Goal: Task Accomplishment & Management: Use online tool/utility

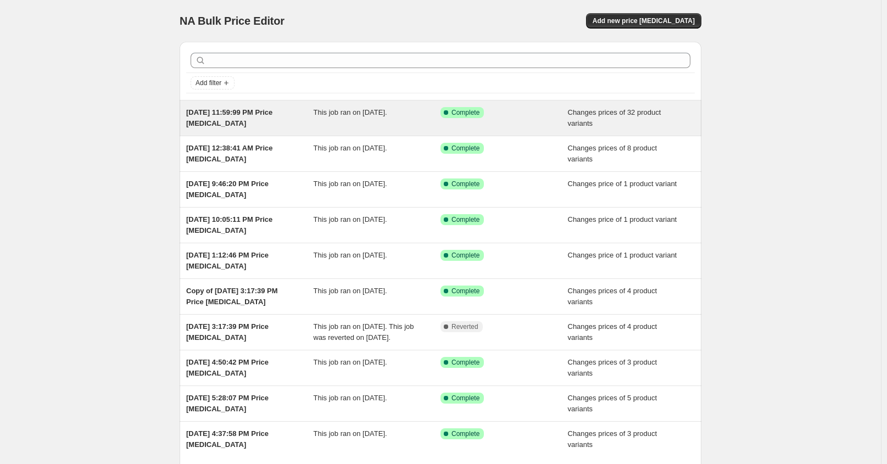
click at [505, 123] on div "Success Complete Complete" at bounding box center [504, 118] width 127 height 22
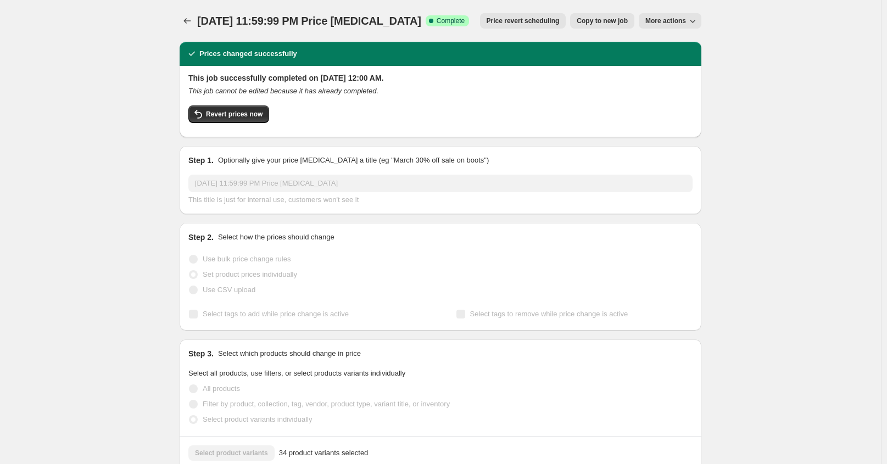
click at [542, 25] on span "Price revert scheduling" at bounding box center [523, 20] width 73 height 9
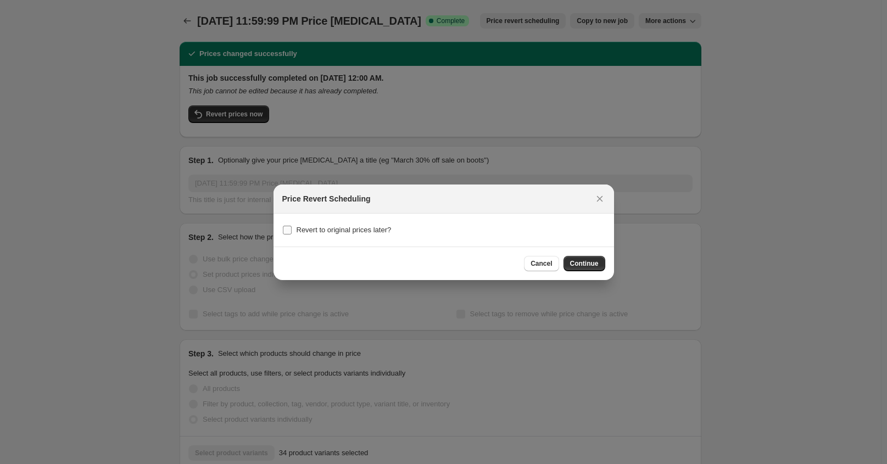
click at [285, 231] on input "Revert to original prices later?" at bounding box center [287, 230] width 9 height 9
checkbox input "true"
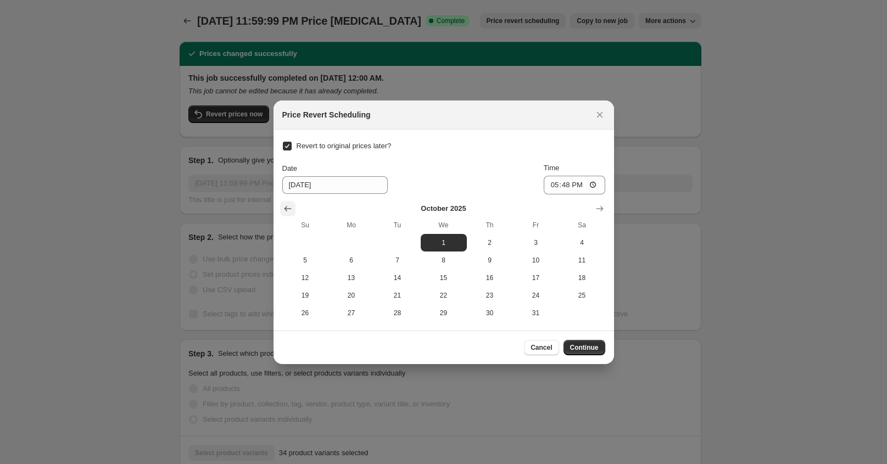
click at [290, 207] on icon "Show previous month, September 2025" at bounding box center [287, 208] width 11 height 11
click at [408, 309] on span "30" at bounding box center [397, 313] width 37 height 9
type input "9/30/2025"
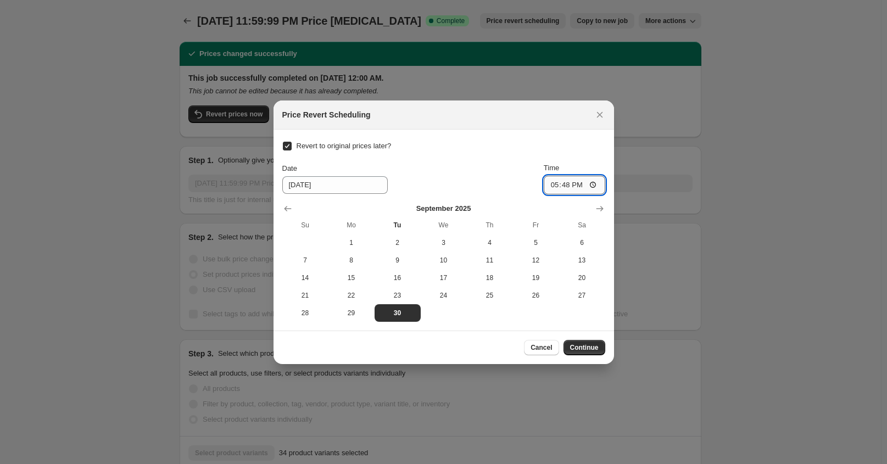
click at [571, 187] on input "17:48" at bounding box center [575, 185] width 62 height 19
click at [556, 186] on input "17:48" at bounding box center [575, 185] width 62 height 19
type input "23:59"
click at [587, 345] on span "Continue" at bounding box center [584, 347] width 29 height 9
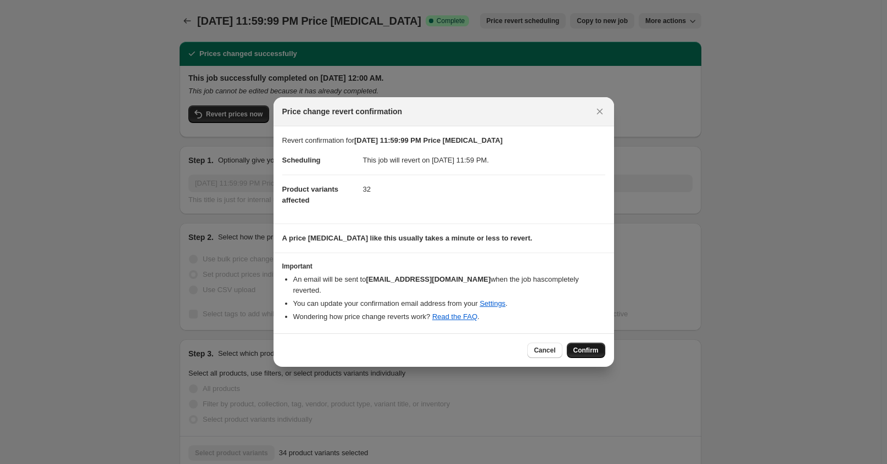
click at [591, 346] on span "Confirm" at bounding box center [586, 350] width 25 height 9
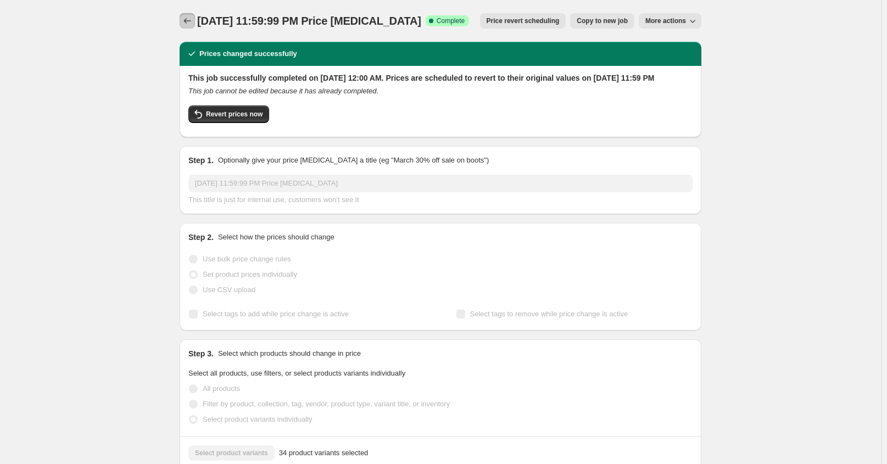
click at [186, 23] on icon "Price change jobs" at bounding box center [187, 20] width 11 height 11
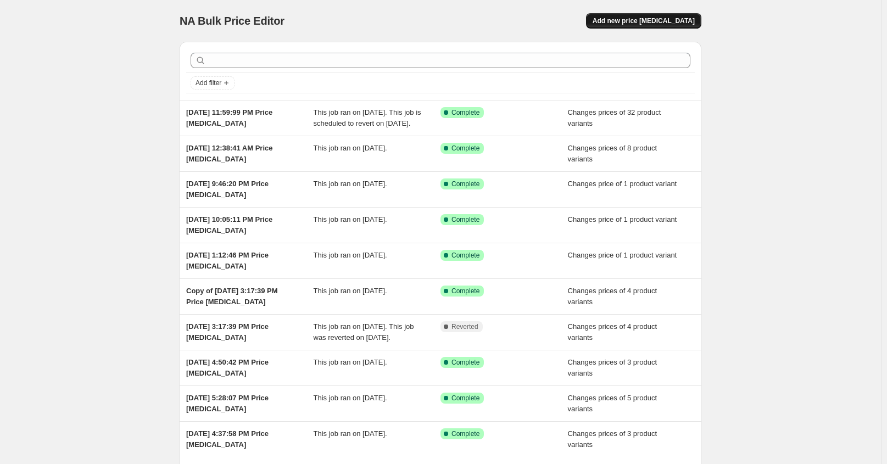
click at [653, 17] on span "Add new price change job" at bounding box center [644, 20] width 102 height 9
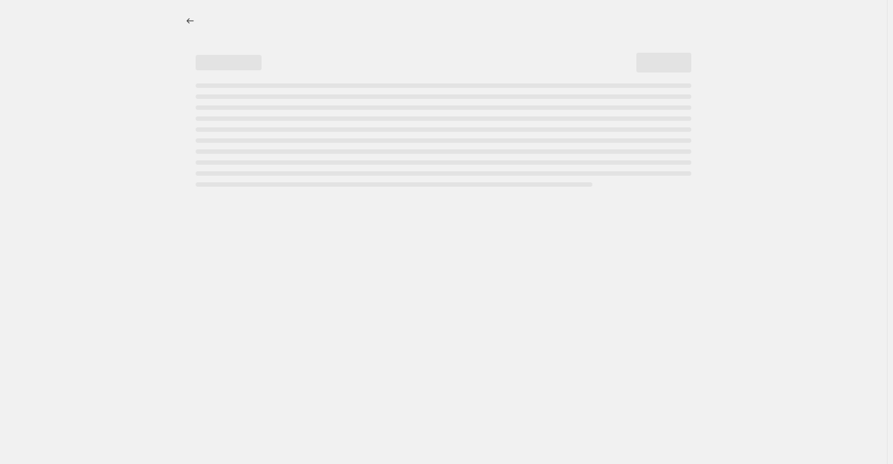
select select "percentage"
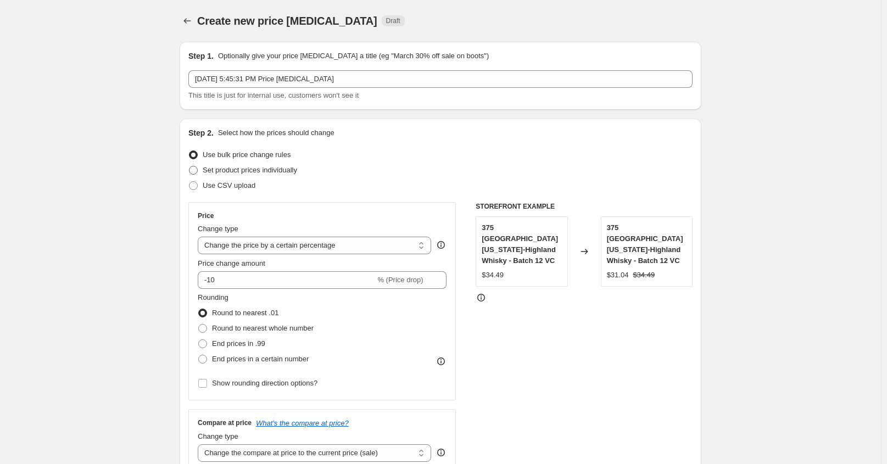
click at [198, 170] on span at bounding box center [193, 170] width 9 height 9
click at [190, 166] on input "Set product prices individually" at bounding box center [189, 166] width 1 height 1
radio input "true"
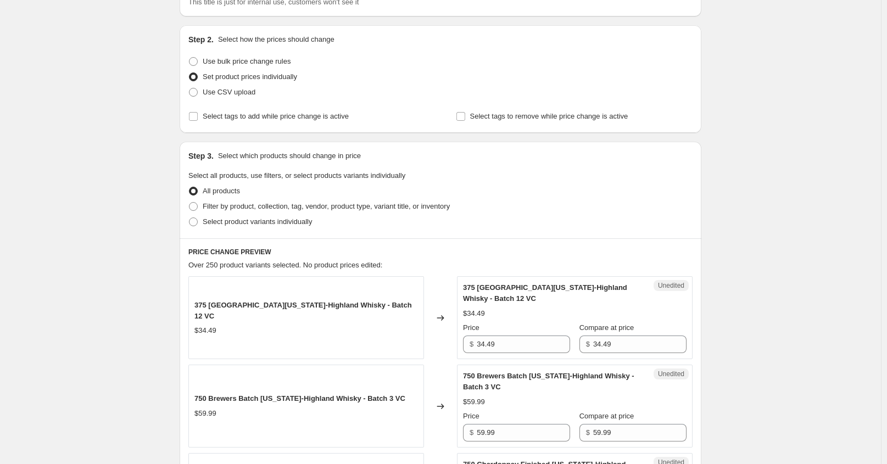
scroll to position [165, 0]
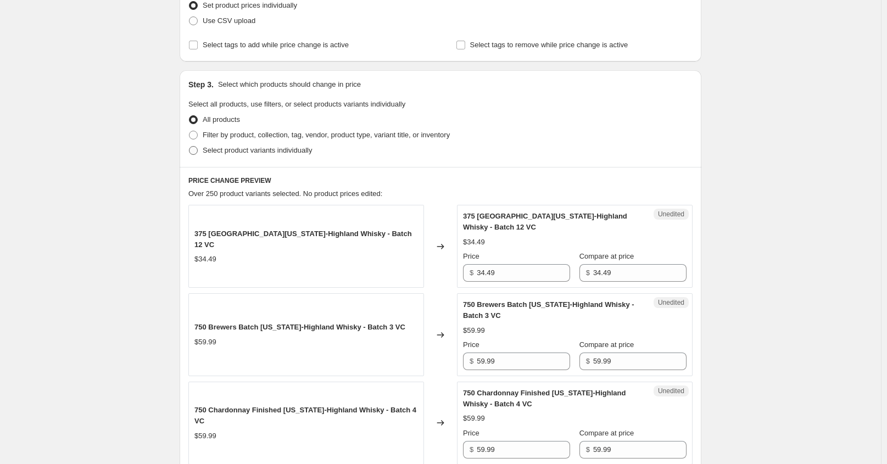
drag, startPoint x: 193, startPoint y: 149, endPoint x: 199, endPoint y: 147, distance: 6.4
click at [193, 148] on span at bounding box center [193, 150] width 9 height 9
click at [190, 147] on input "Select product variants individually" at bounding box center [189, 146] width 1 height 1
radio input "true"
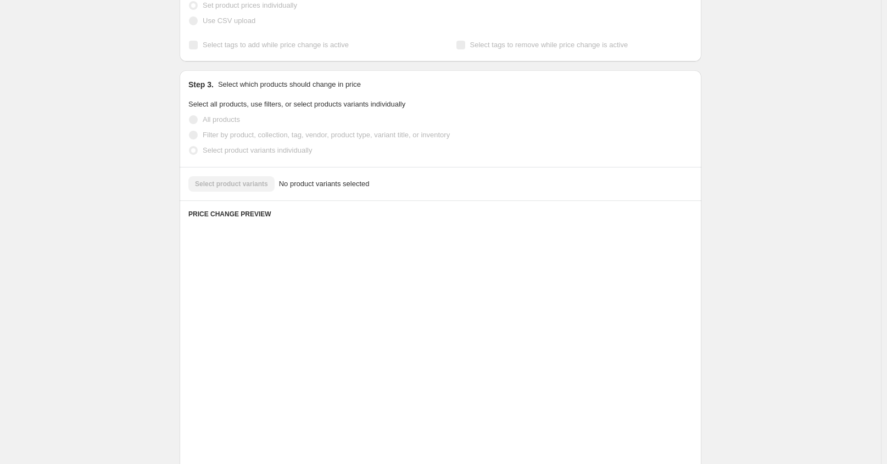
scroll to position [113, 0]
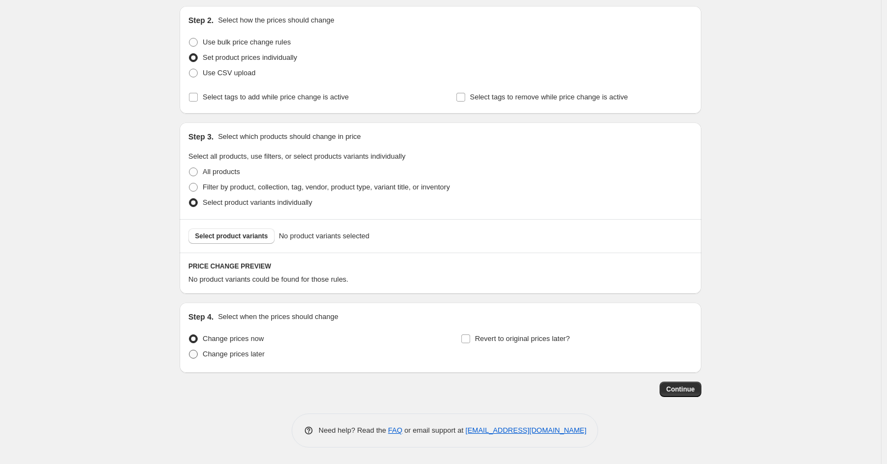
click at [198, 357] on span at bounding box center [193, 354] width 9 height 9
click at [190, 351] on input "Change prices later" at bounding box center [189, 350] width 1 height 1
radio input "true"
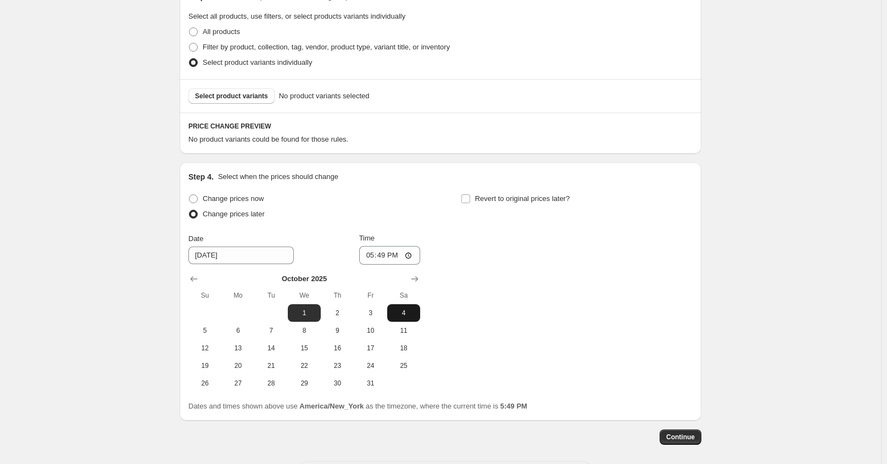
scroll to position [277, 0]
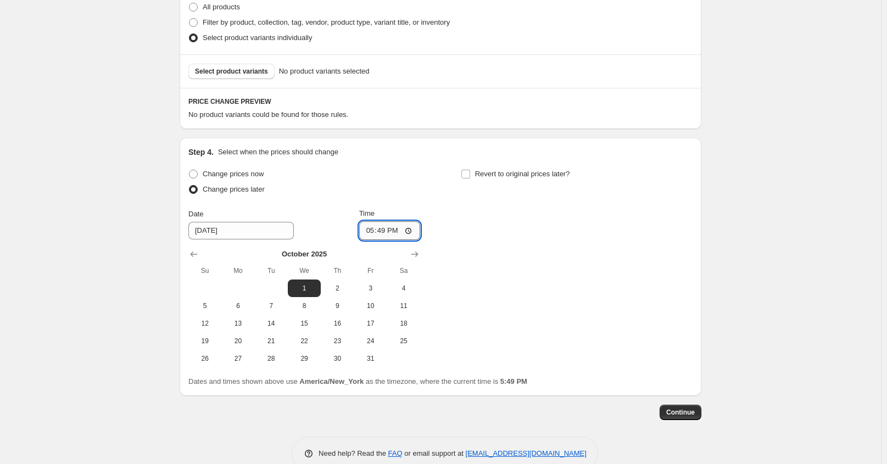
click at [370, 232] on input "17:49" at bounding box center [390, 230] width 62 height 19
type input "00:00"
click at [460, 234] on div "Change prices now Change prices later Date 10/1/2025 Time 00:00 October 2025 Su…" at bounding box center [440, 266] width 504 height 201
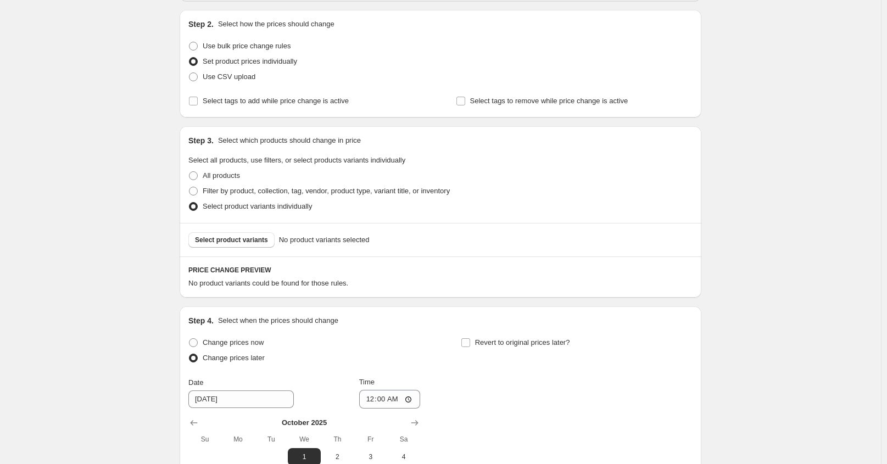
scroll to position [113, 0]
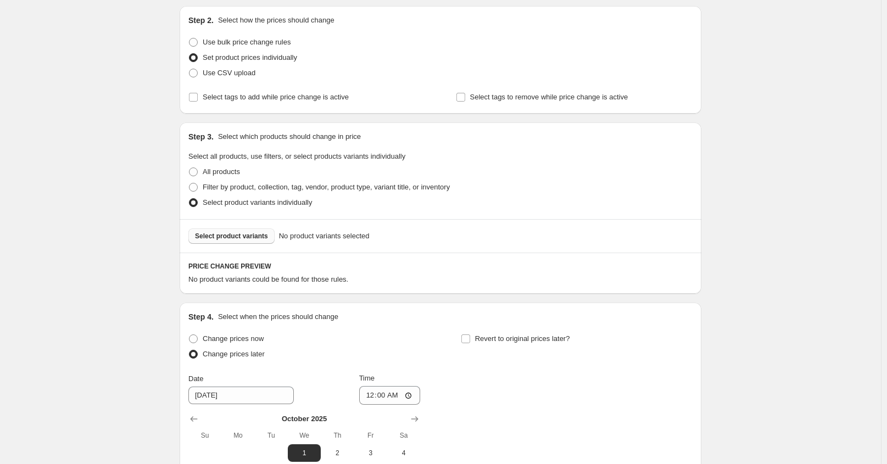
click at [230, 238] on span "Select product variants" at bounding box center [231, 236] width 73 height 9
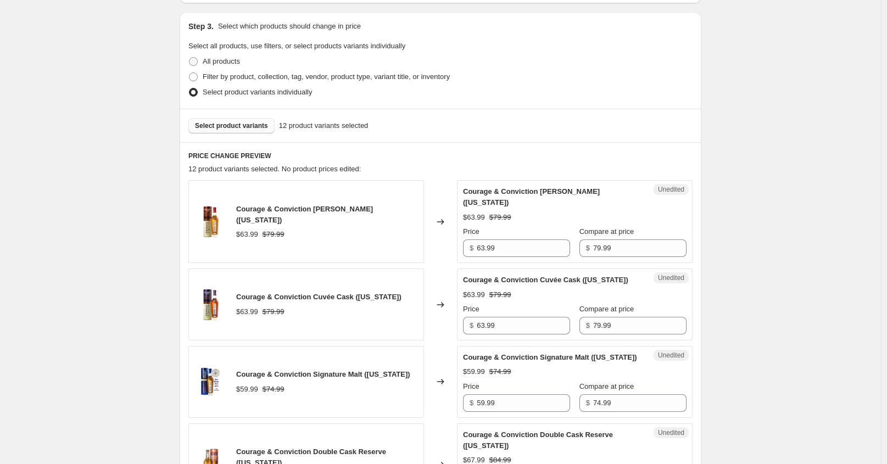
scroll to position [332, 0]
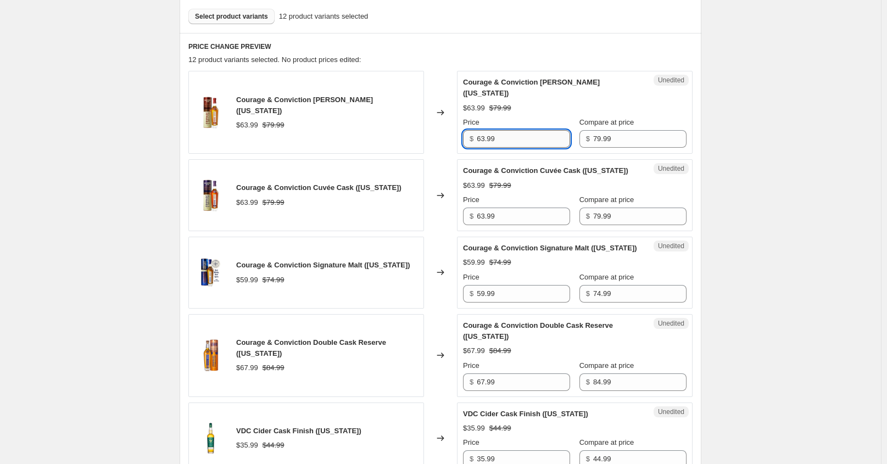
click at [485, 130] on input "63.99" at bounding box center [523, 139] width 93 height 18
click at [486, 132] on input "63.99" at bounding box center [523, 139] width 93 height 18
type input "69.99"
click at [485, 208] on input "63.99" at bounding box center [523, 217] width 93 height 18
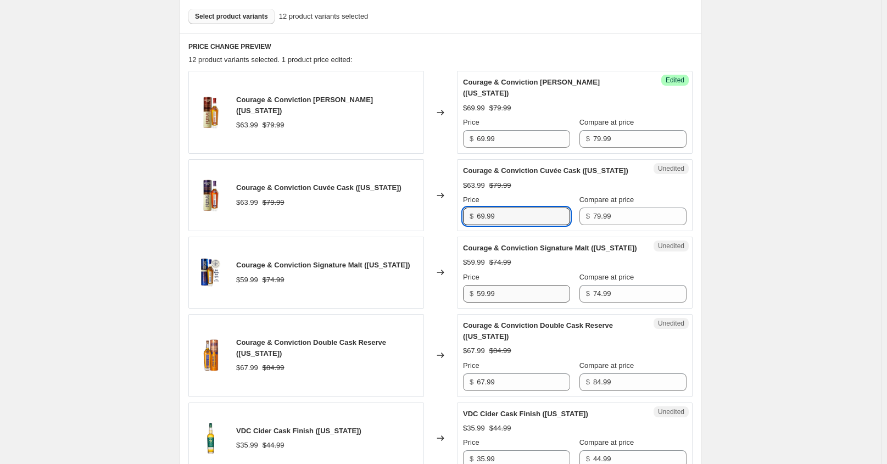
type input "69.99"
click at [486, 296] on input "59.99" at bounding box center [523, 294] width 93 height 18
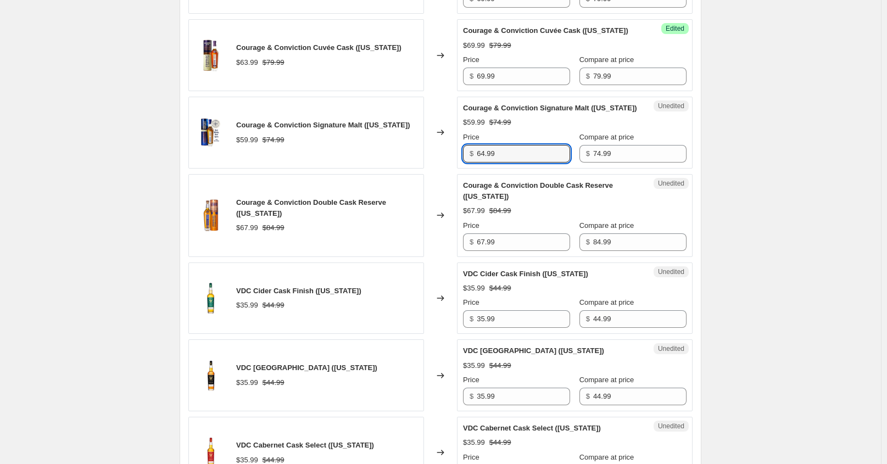
scroll to position [497, 0]
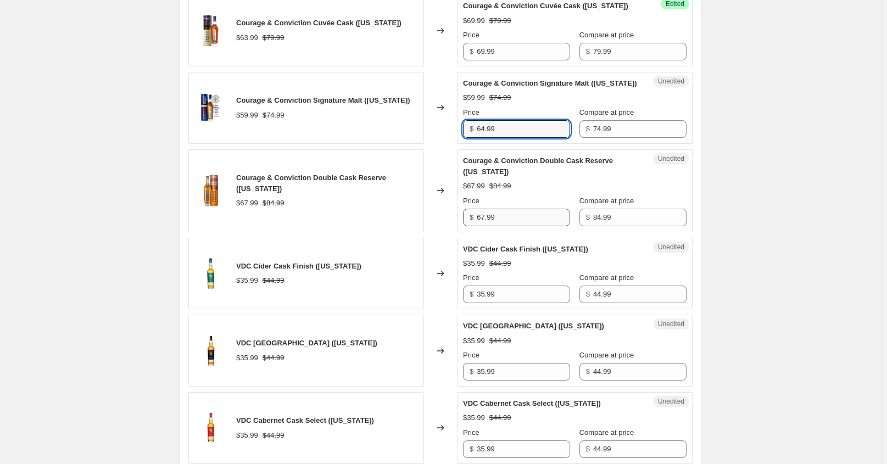
type input "64.99"
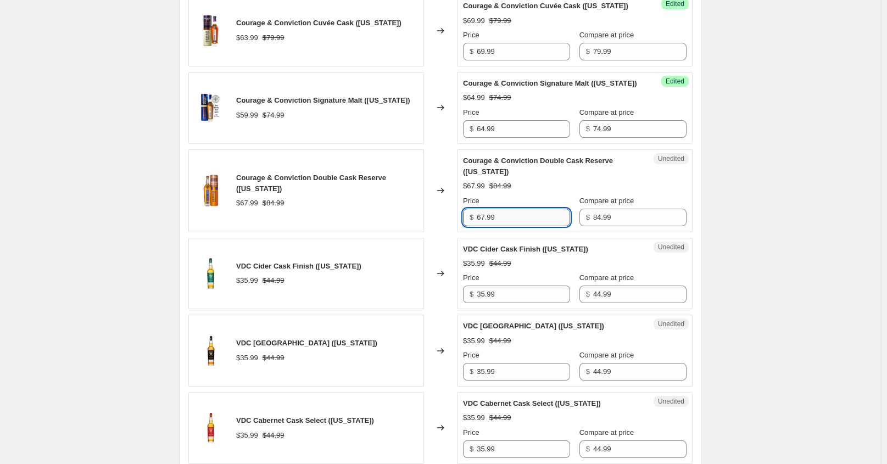
click at [486, 219] on input "67.99" at bounding box center [523, 218] width 93 height 18
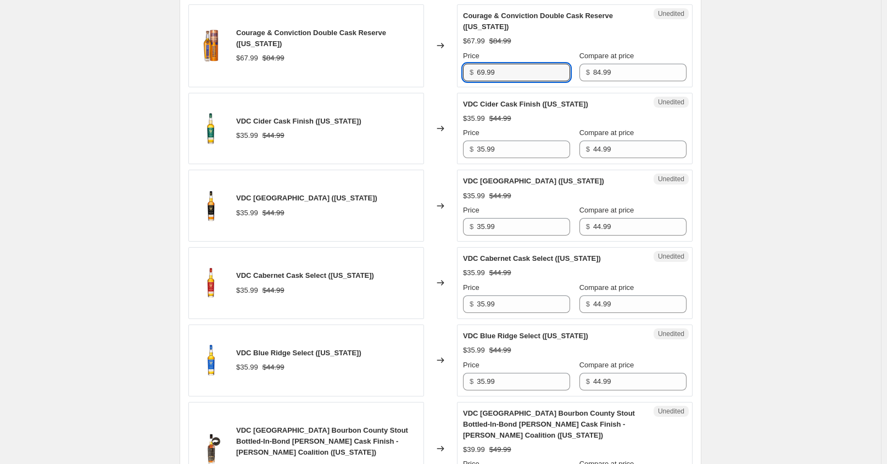
scroll to position [662, 0]
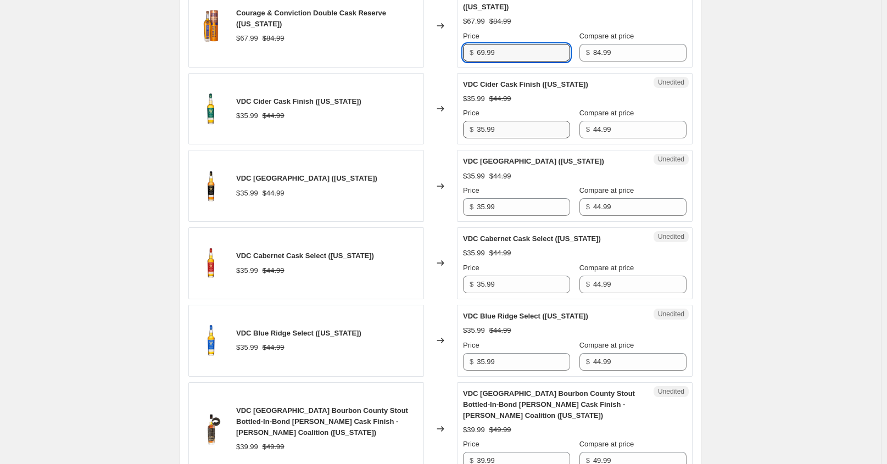
type input "69.99"
click at [486, 132] on input "35.99" at bounding box center [523, 130] width 93 height 18
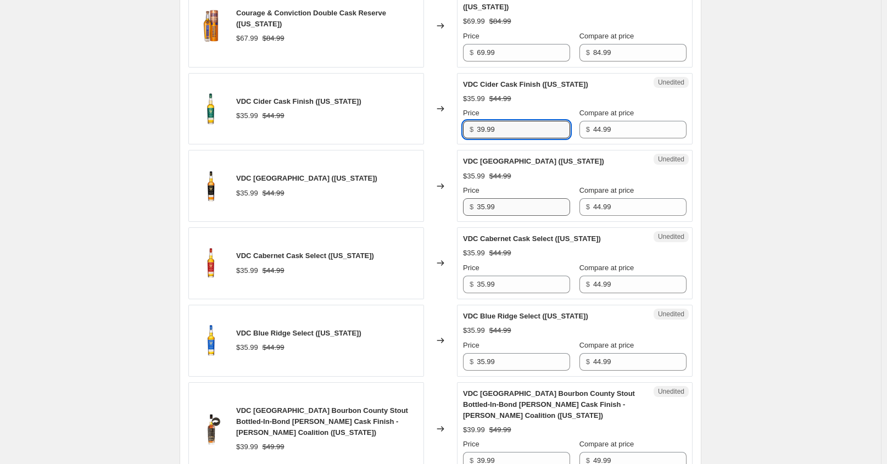
type input "39.99"
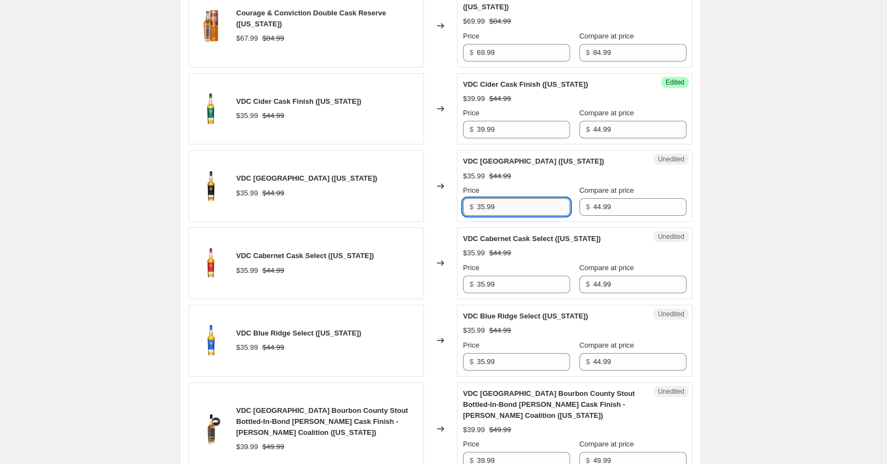
click at [486, 209] on input "35.99" at bounding box center [523, 207] width 93 height 18
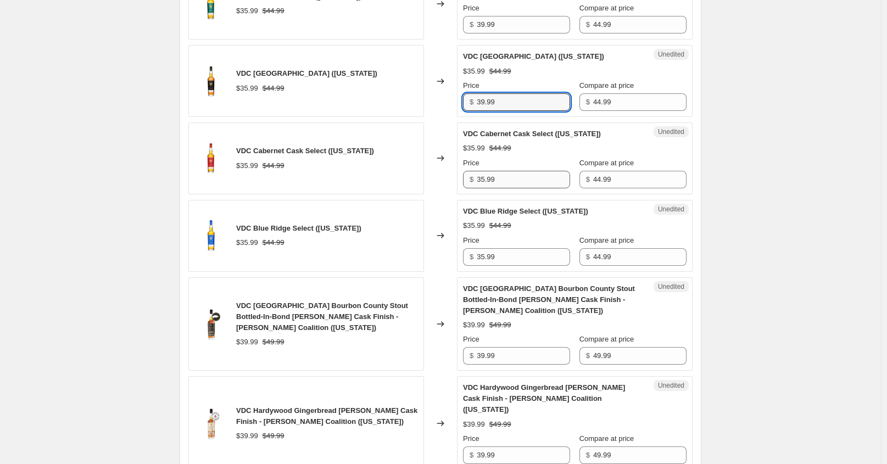
scroll to position [772, 0]
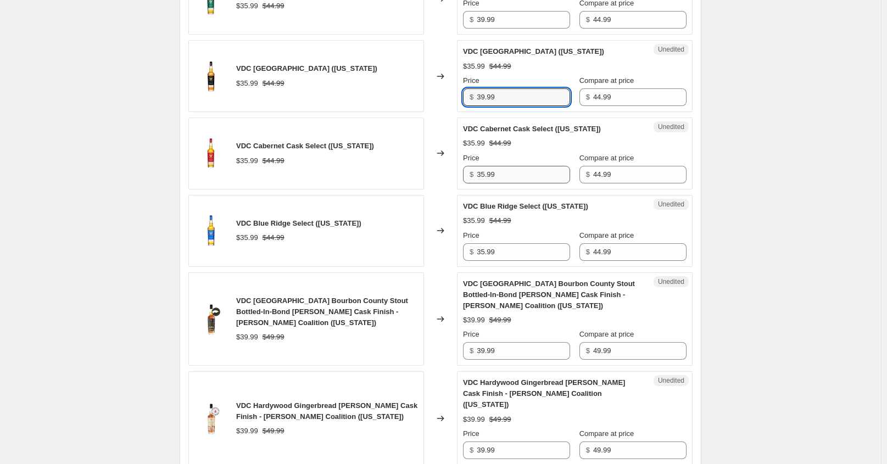
type input "39.99"
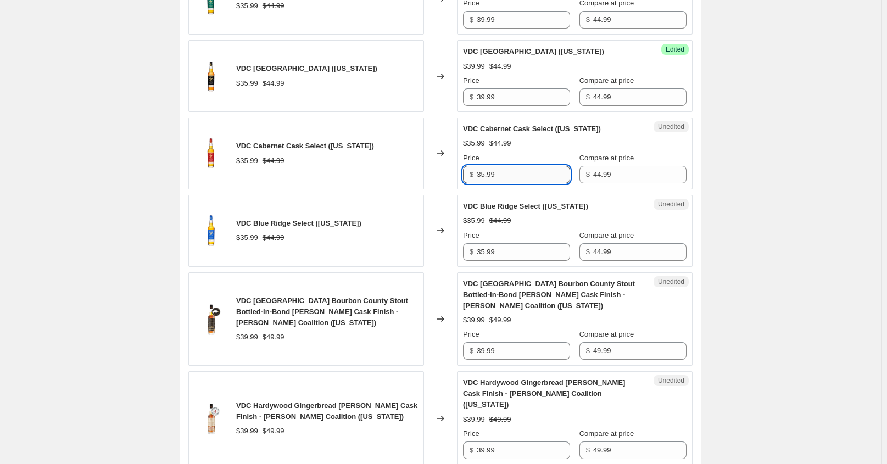
click at [486, 175] on input "35.99" at bounding box center [523, 175] width 93 height 18
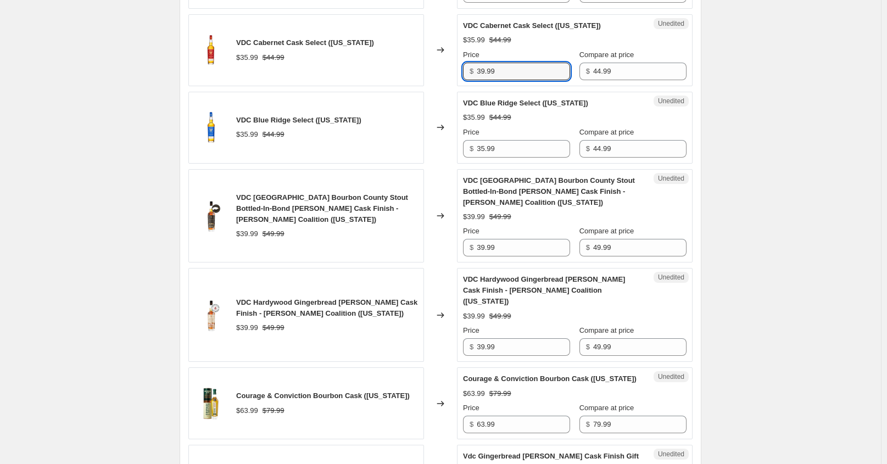
scroll to position [882, 0]
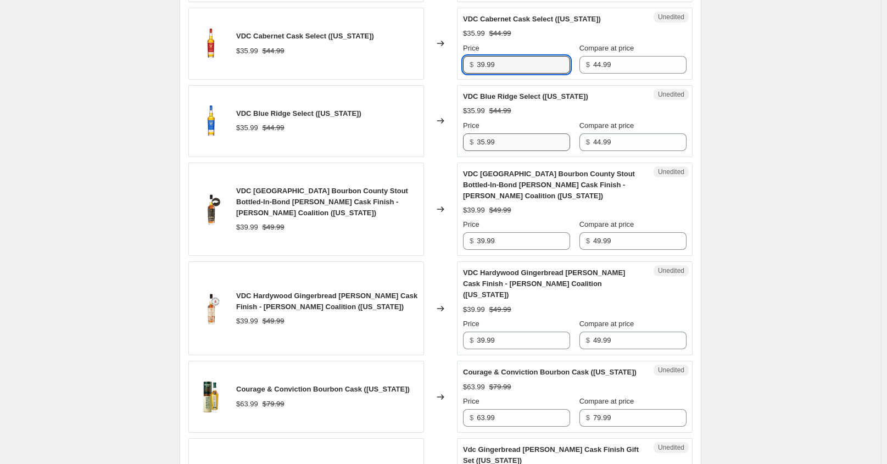
type input "39.99"
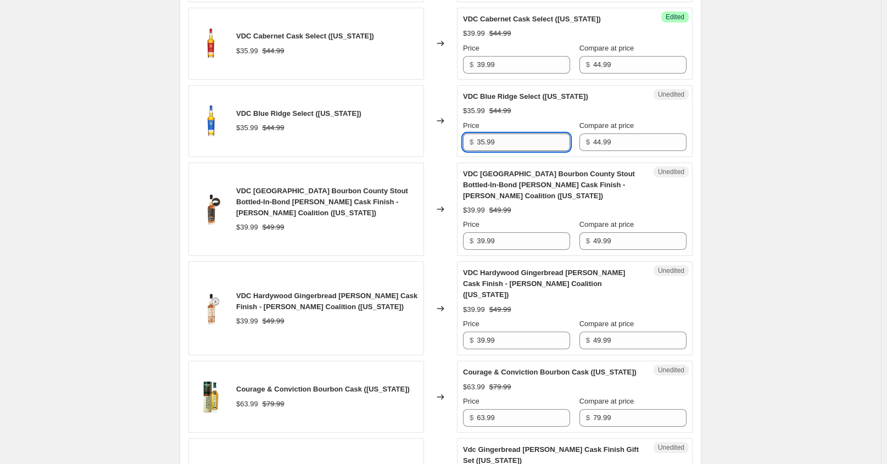
click at [486, 143] on input "35.99" at bounding box center [523, 143] width 93 height 18
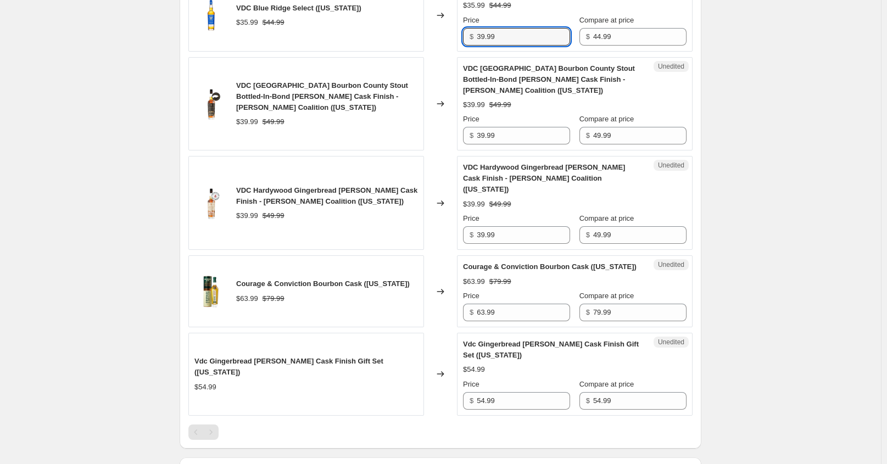
scroll to position [992, 0]
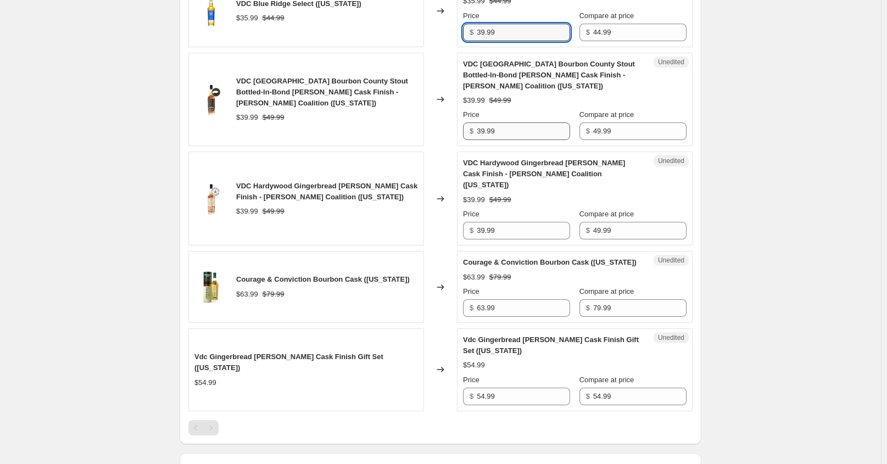
type input "39.99"
click at [487, 123] on input "39.99" at bounding box center [523, 132] width 93 height 18
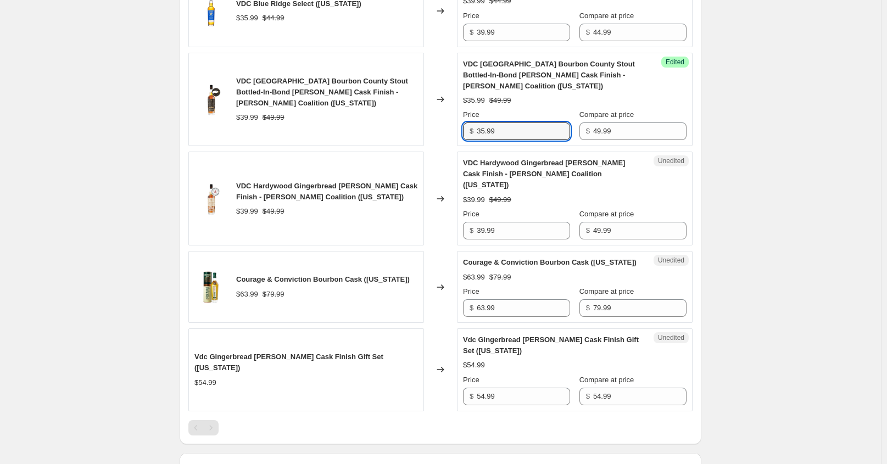
drag, startPoint x: 498, startPoint y: 120, endPoint x: 463, endPoint y: 125, distance: 34.9
click at [463, 125] on div "Success Edited VDC Goose Island Bourbon County Stout Bottled-In-Bond Stout Cask…" at bounding box center [575, 100] width 236 height 94
type input "54.99"
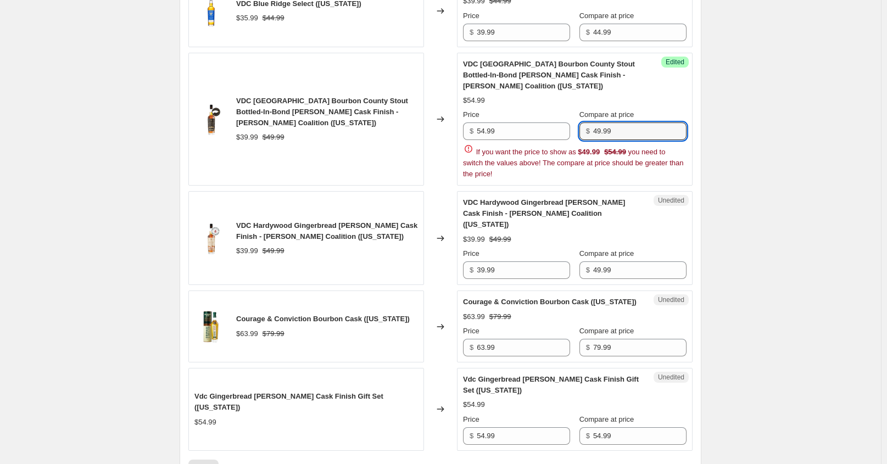
drag, startPoint x: 620, startPoint y: 125, endPoint x: 570, endPoint y: 131, distance: 49.8
click at [570, 131] on div "Price $ 54.99 Compare at price $ 49.99 If you want the price to show as $49.99 …" at bounding box center [575, 144] width 224 height 70
type input "54.99"
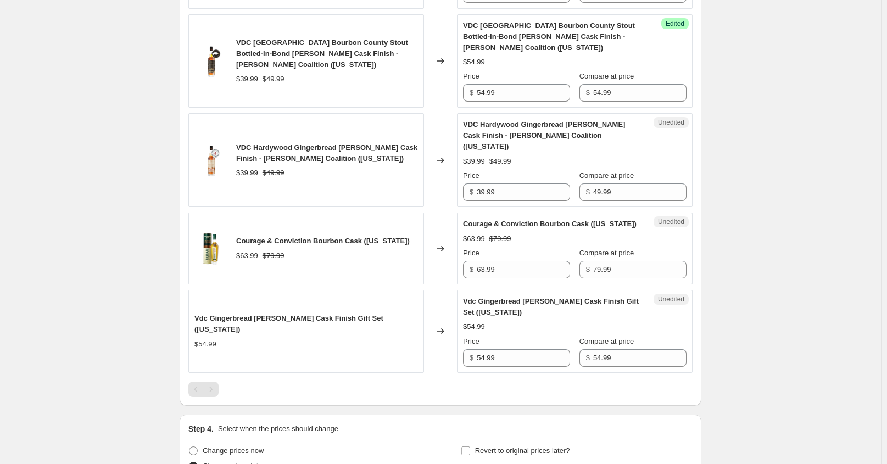
scroll to position [1047, 0]
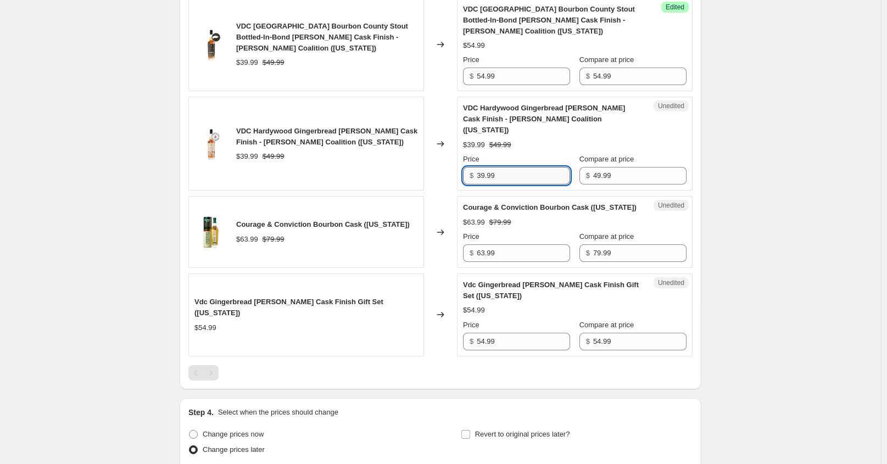
click at [484, 167] on input "39.99" at bounding box center [523, 176] width 93 height 18
type input "49.99"
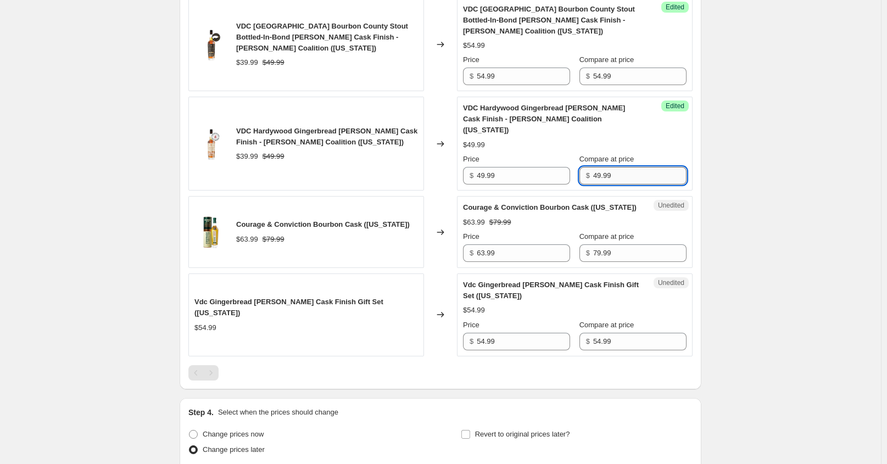
click at [603, 167] on input "49.99" at bounding box center [639, 176] width 93 height 18
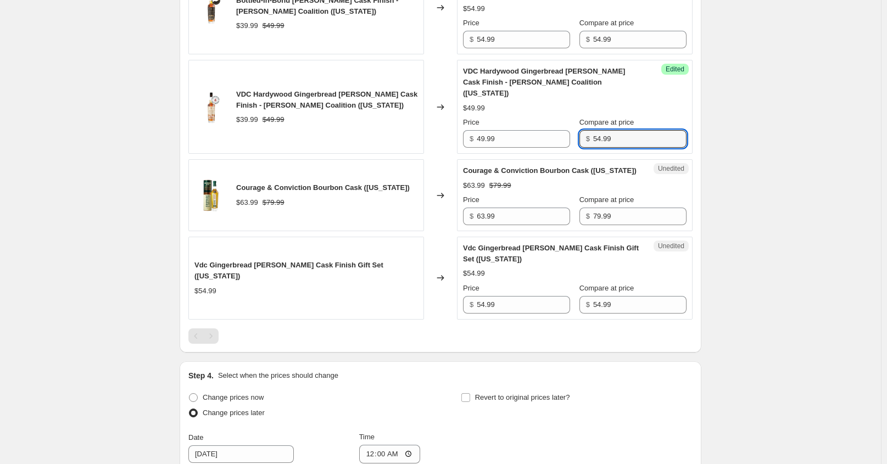
scroll to position [1102, 0]
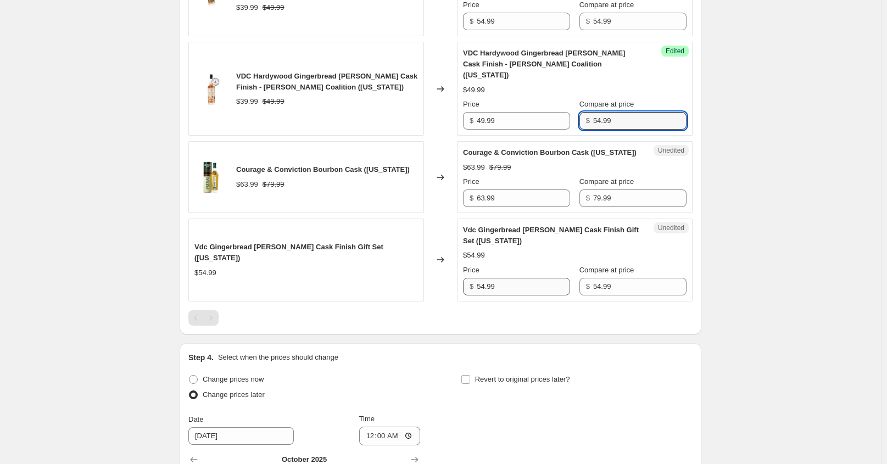
type input "54.99"
click at [486, 278] on input "54.99" at bounding box center [523, 287] width 93 height 18
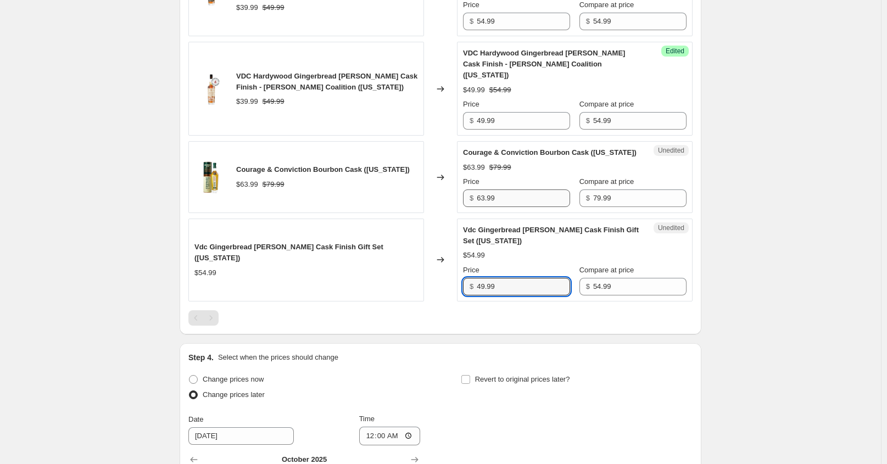
type input "49.99"
click at [487, 190] on input "63.99" at bounding box center [523, 199] width 93 height 18
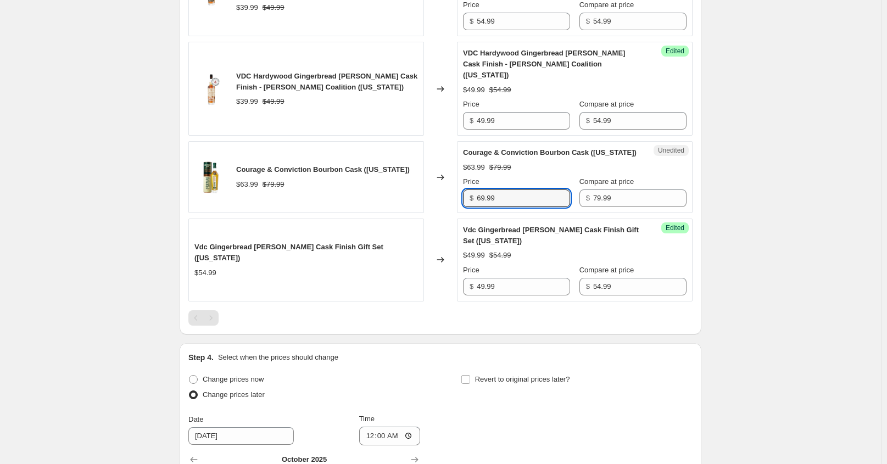
type input "69.99"
click at [526, 310] on div at bounding box center [440, 317] width 504 height 15
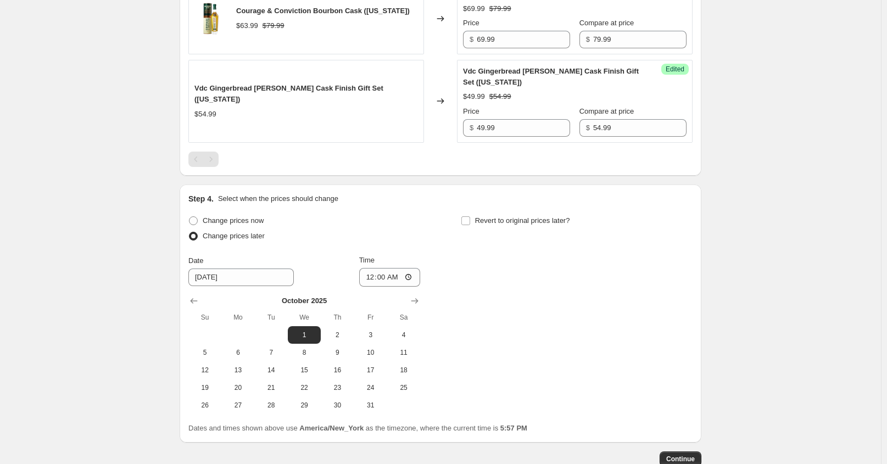
scroll to position [1308, 0]
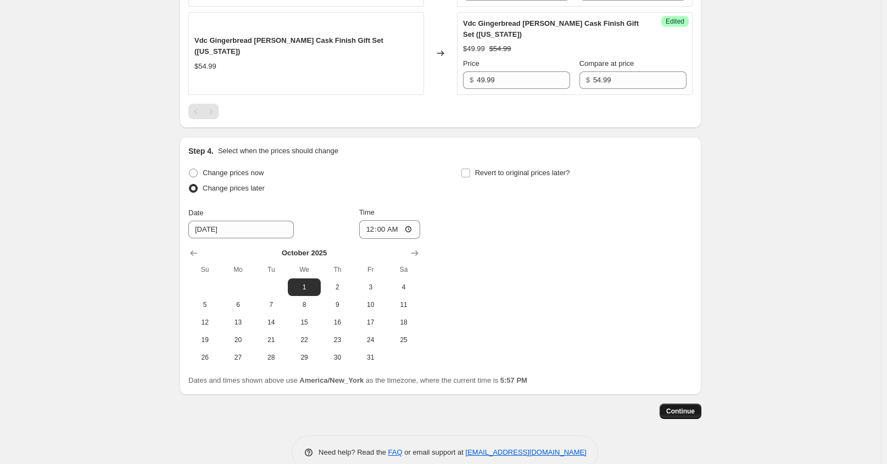
click at [682, 407] on span "Continue" at bounding box center [681, 411] width 29 height 9
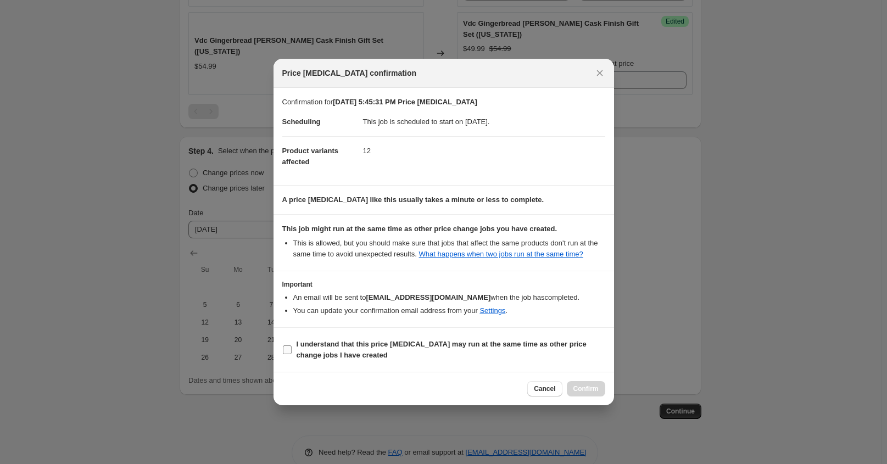
drag, startPoint x: 293, startPoint y: 349, endPoint x: 308, endPoint y: 347, distance: 15.0
click at [293, 349] on label "I understand that this price change job may run at the same time as other price…" at bounding box center [443, 350] width 323 height 26
click at [292, 349] on input "I understand that this price change job may run at the same time as other price…" at bounding box center [287, 350] width 9 height 9
checkbox input "true"
click at [586, 385] on button "Confirm" at bounding box center [586, 388] width 38 height 15
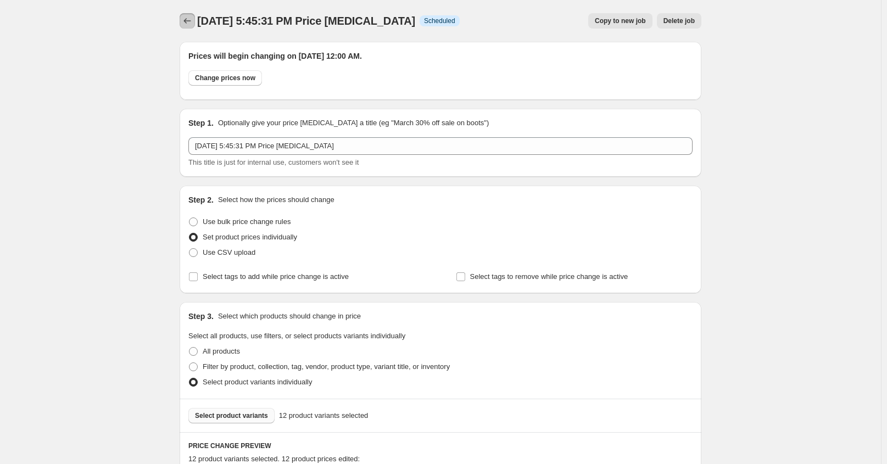
click at [189, 20] on icon "Price change jobs" at bounding box center [187, 20] width 11 height 11
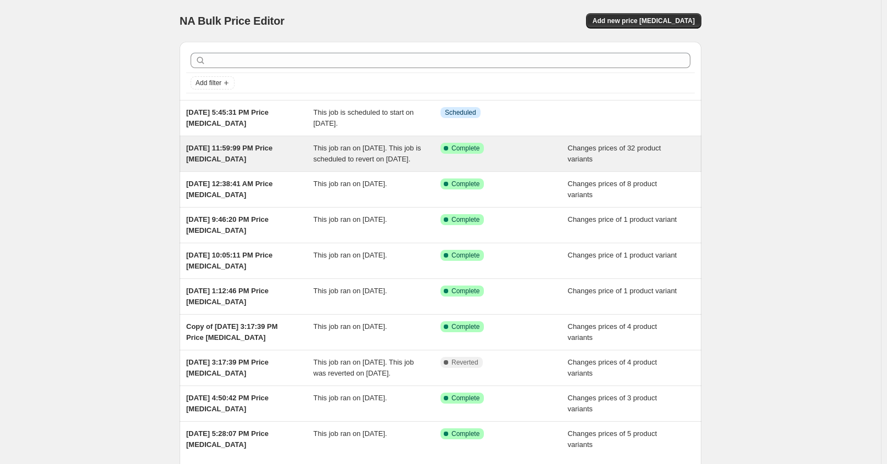
click at [378, 157] on span "This job ran on September 1, 2025. This job is scheduled to revert on September…" at bounding box center [368, 153] width 108 height 19
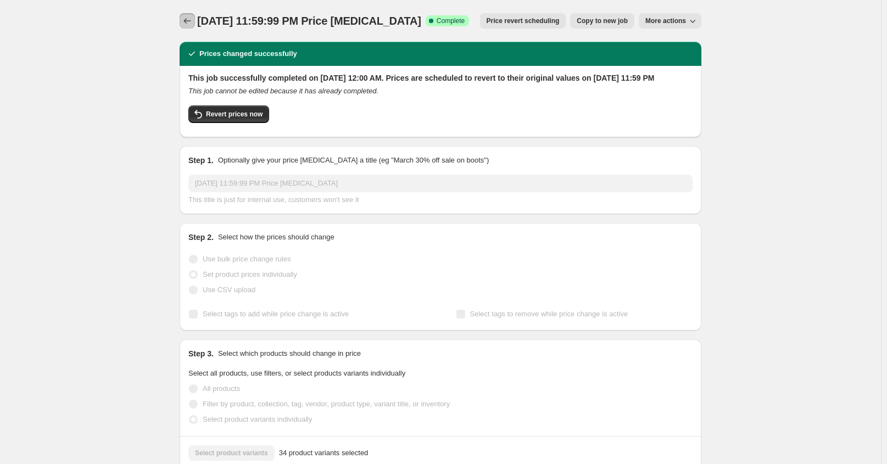
click at [191, 19] on icon "Price change jobs" at bounding box center [187, 20] width 11 height 11
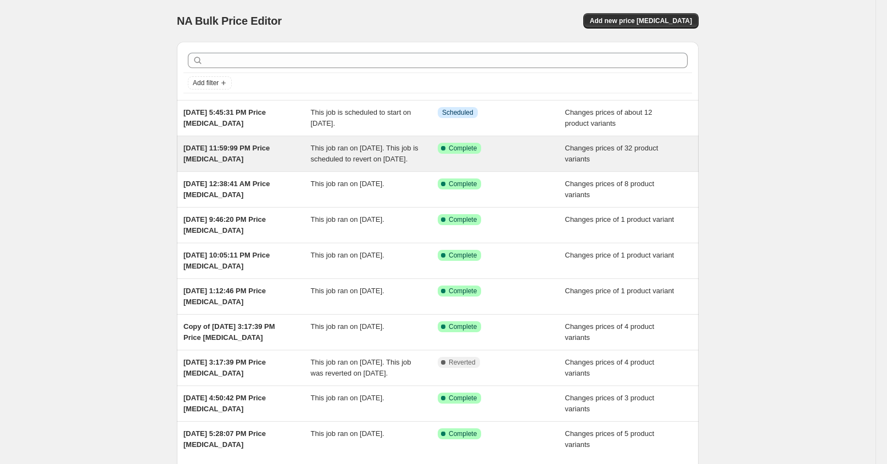
click at [381, 141] on div "Aug 31, 2025, 11:59:99 PM Price change job This job ran on September 1, 2025. T…" at bounding box center [438, 153] width 522 height 35
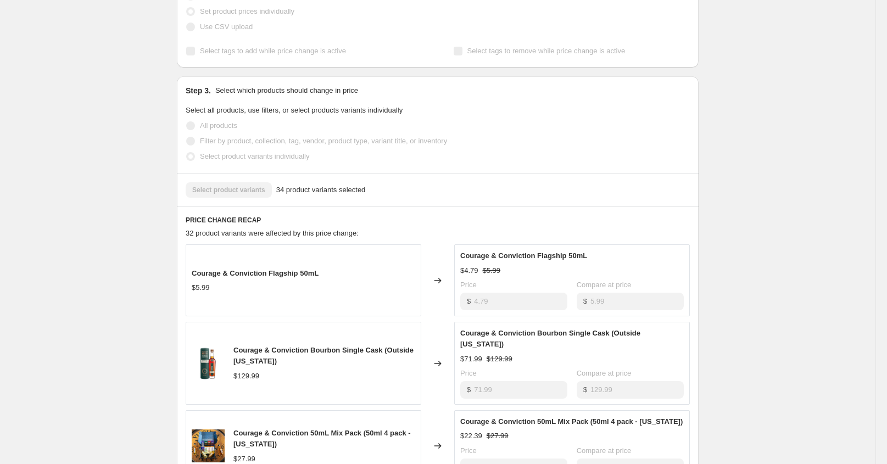
scroll to position [330, 0]
